Goal: Task Accomplishment & Management: Manage account settings

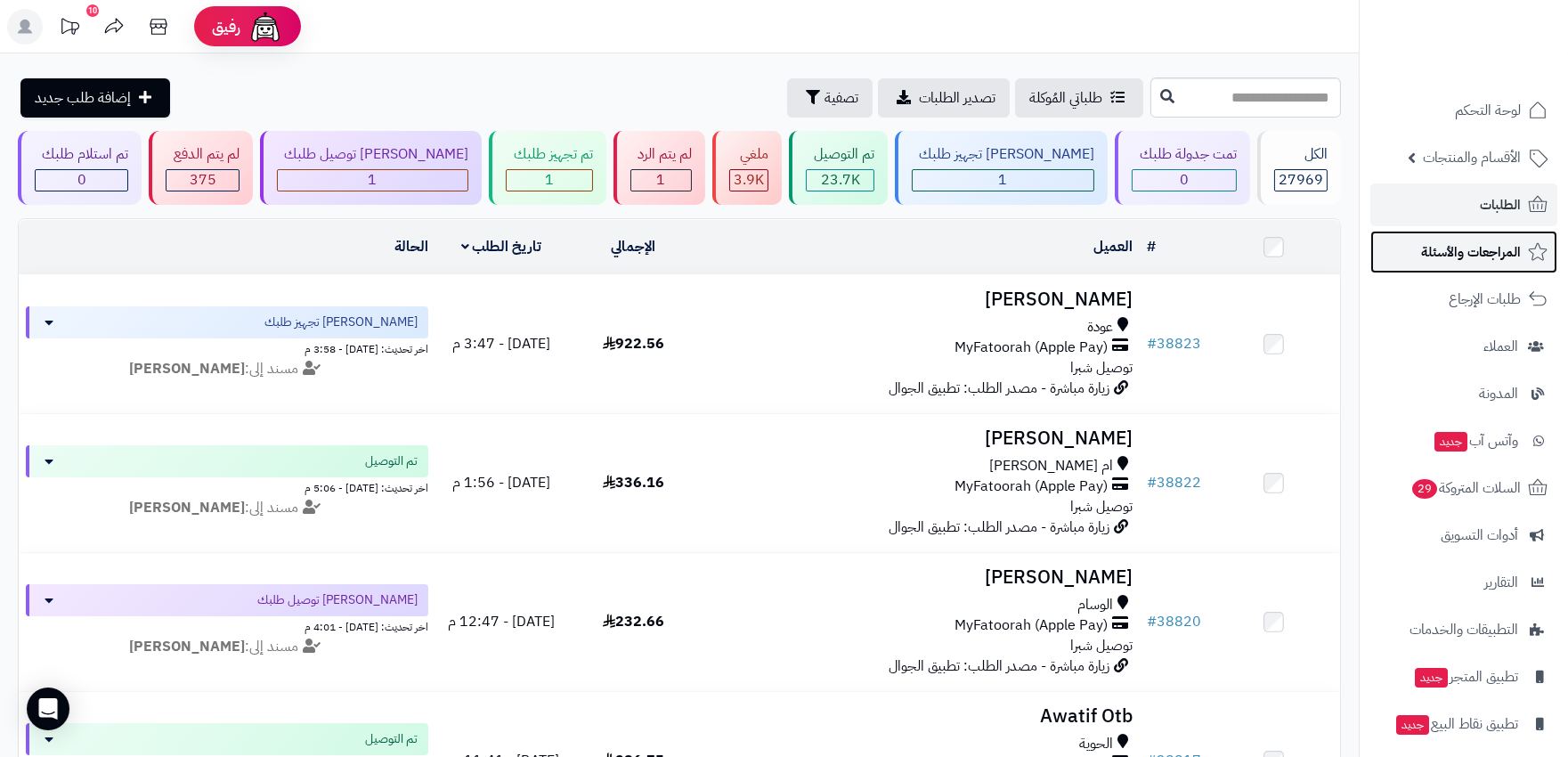
click at [1499, 234] on link "المراجعات والأسئلة" at bounding box center [1464, 252] width 187 height 42
click at [1511, 203] on span "الطلبات" at bounding box center [1501, 204] width 41 height 25
click at [1497, 204] on span "الطلبات" at bounding box center [1501, 204] width 41 height 25
click at [1492, 201] on span "الطلبات" at bounding box center [1501, 204] width 41 height 25
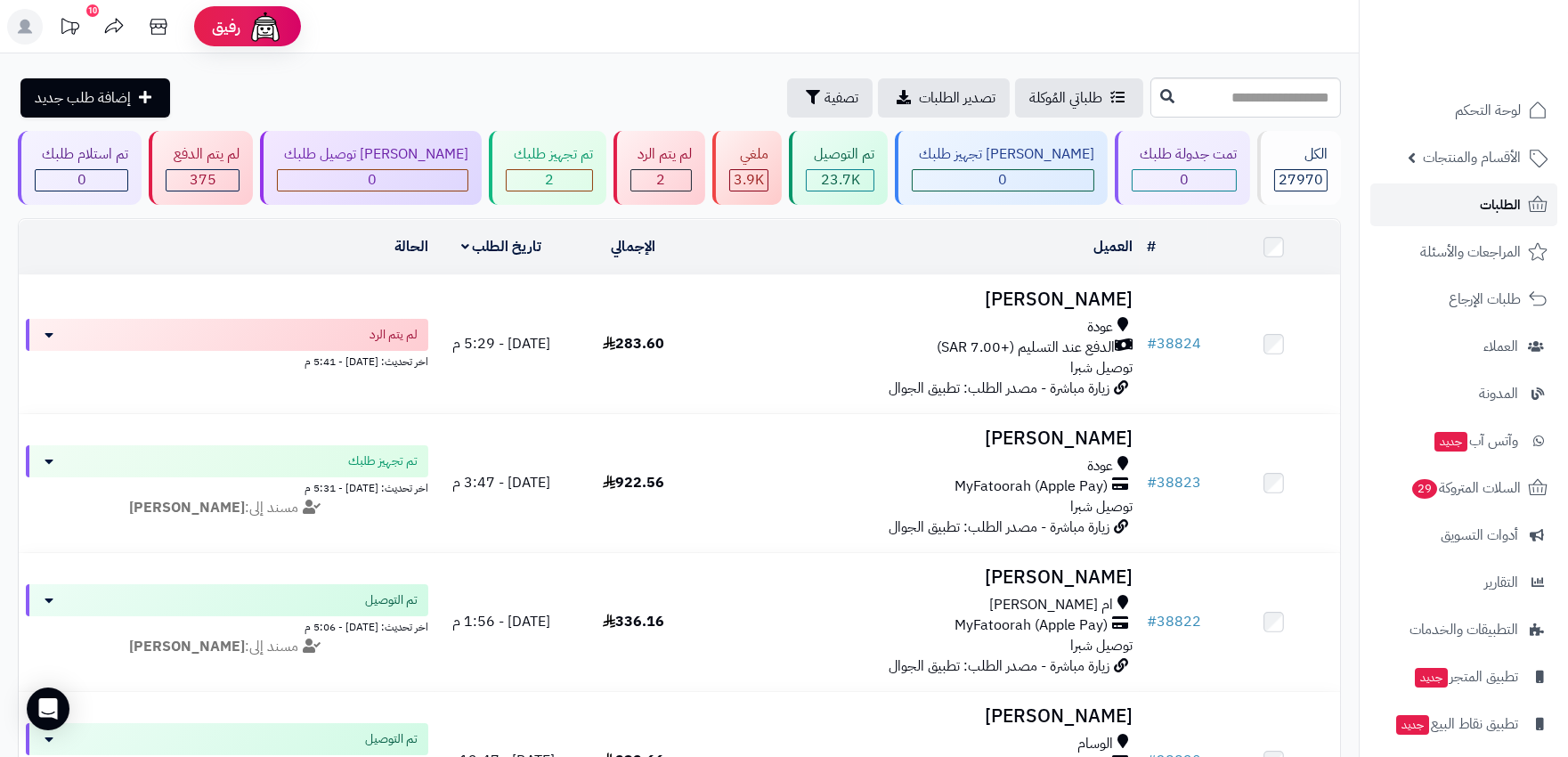
click at [1463, 207] on link "الطلبات" at bounding box center [1464, 204] width 187 height 42
